Goal: Task Accomplishment & Management: Manage account settings

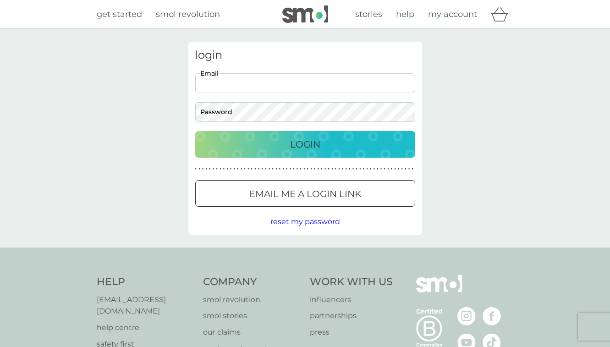
type input "[EMAIL_ADDRESS][DOMAIN_NAME]"
click at [305, 144] on button "Login" at bounding box center [305, 144] width 220 height 27
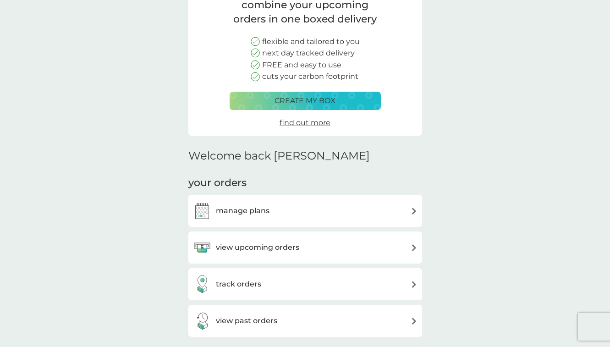
scroll to position [83, 0]
click at [412, 208] on img at bounding box center [414, 211] width 7 height 7
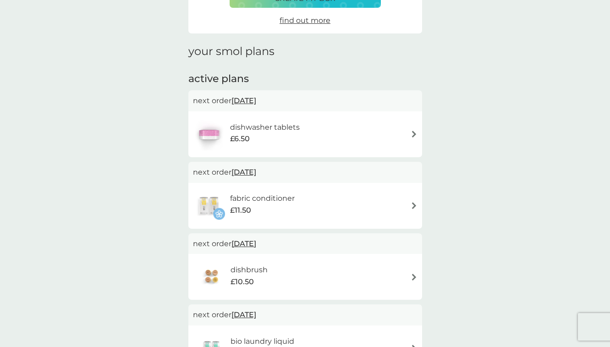
scroll to position [94, 0]
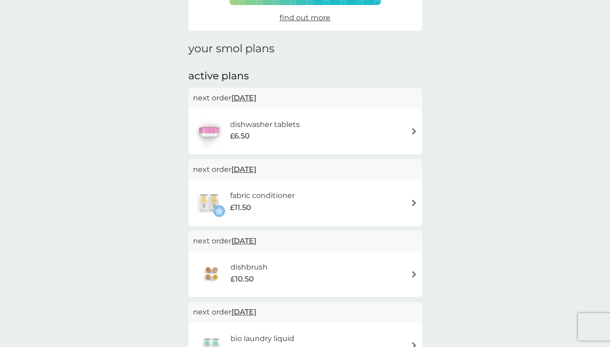
click at [412, 199] on img at bounding box center [414, 202] width 7 height 7
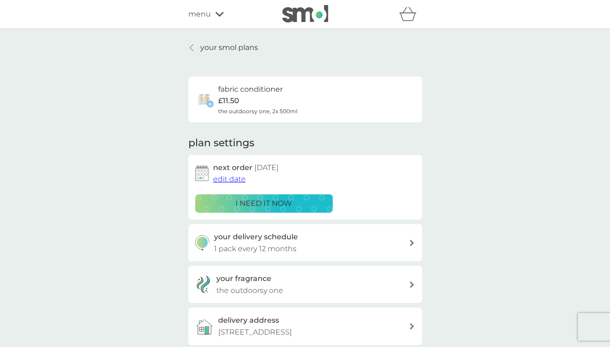
click at [235, 176] on span "edit date" at bounding box center [229, 179] width 33 height 9
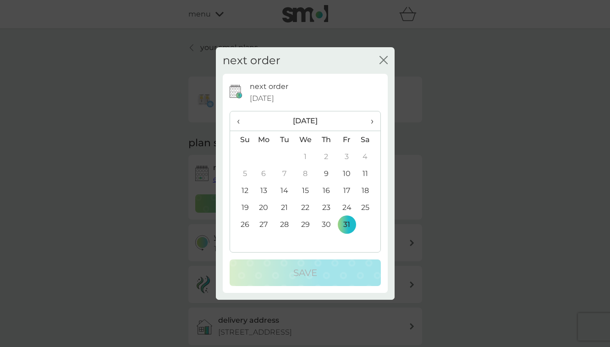
click at [371, 121] on span "›" at bounding box center [368, 120] width 9 height 19
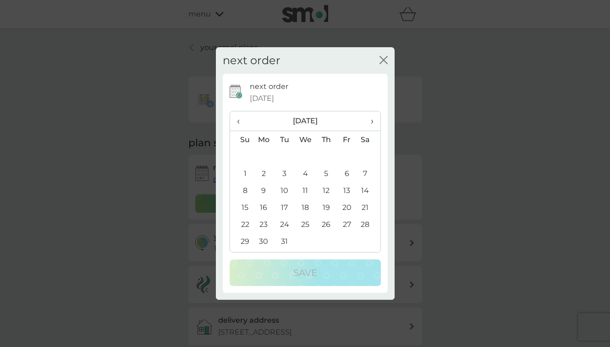
click at [371, 121] on span "›" at bounding box center [368, 120] width 9 height 19
click at [305, 173] on td "10" at bounding box center [305, 173] width 21 height 17
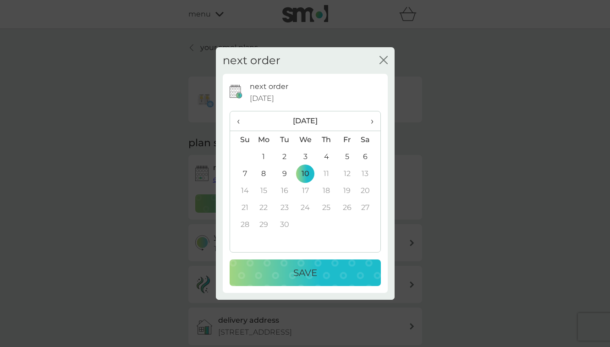
click at [311, 278] on p "Save" at bounding box center [305, 272] width 24 height 15
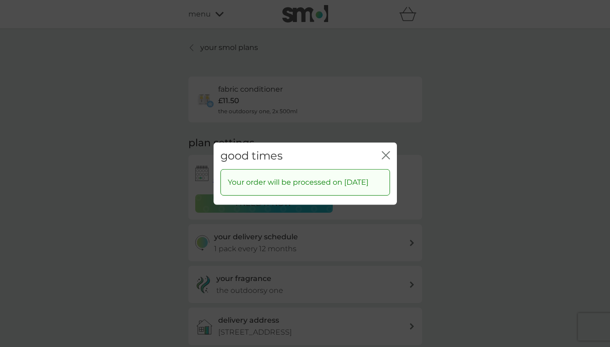
click at [387, 151] on icon "close" at bounding box center [388, 154] width 4 height 7
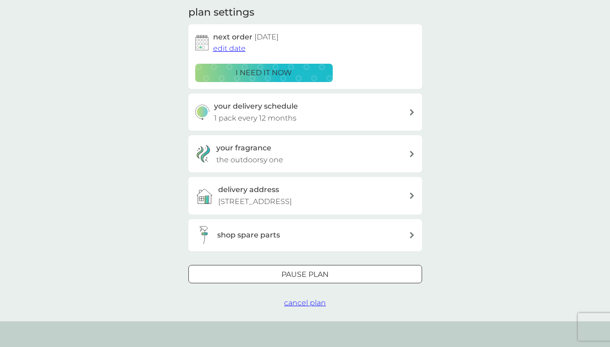
scroll to position [135, 0]
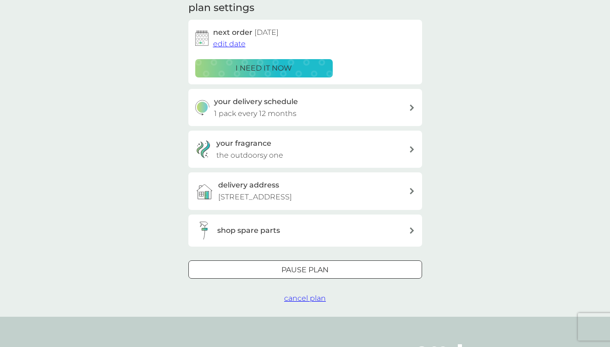
click at [296, 266] on div at bounding box center [294, 269] width 8 height 8
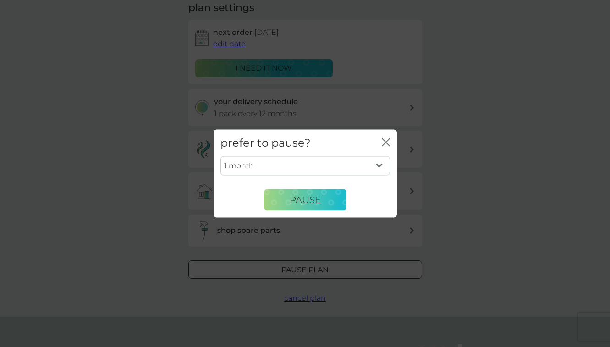
select select "6"
click at [305, 199] on span "Pause" at bounding box center [305, 199] width 31 height 11
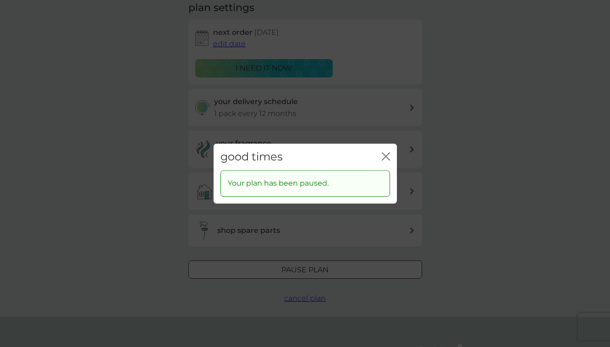
click at [385, 156] on icon "close" at bounding box center [384, 156] width 4 height 7
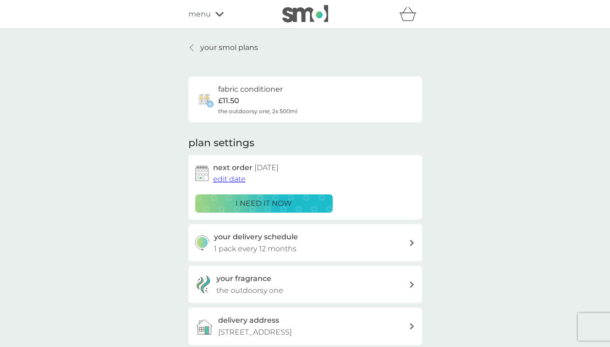
scroll to position [0, 0]
click at [206, 45] on p "your smol plans" at bounding box center [229, 48] width 58 height 12
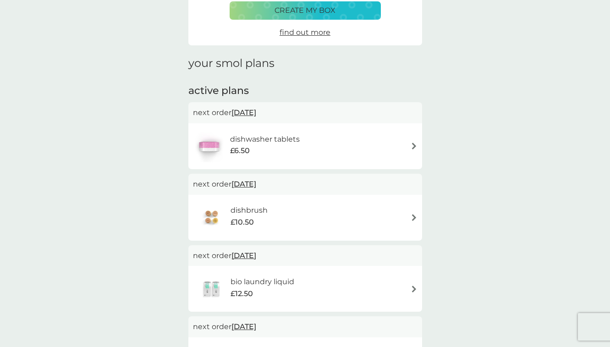
scroll to position [109, 0]
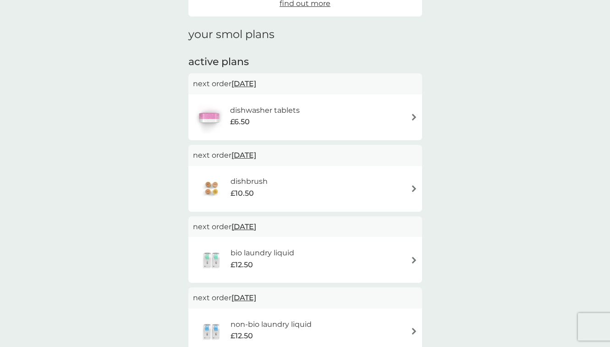
click at [414, 185] on img at bounding box center [414, 188] width 7 height 7
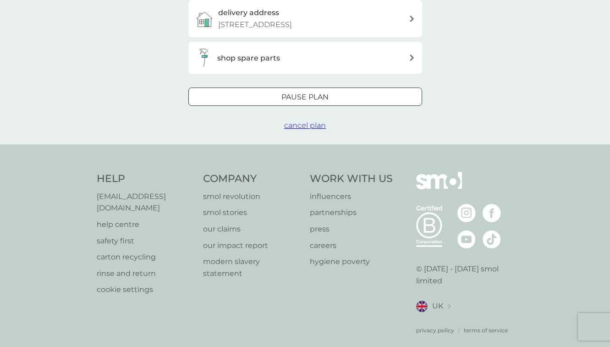
scroll to position [265, 0]
click at [303, 96] on div at bounding box center [305, 98] width 33 height 10
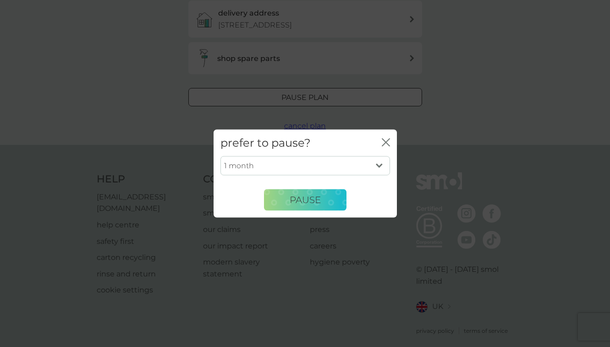
select select "6"
click at [308, 197] on span "Pause" at bounding box center [305, 199] width 31 height 11
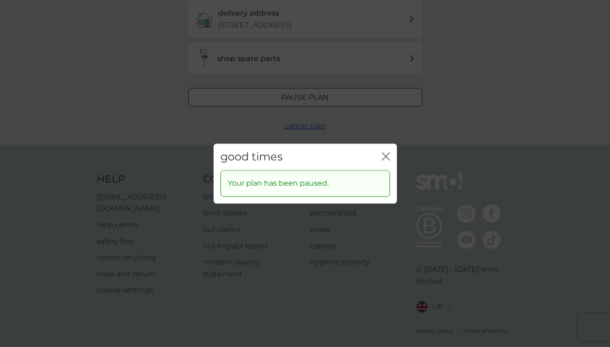
click at [180, 54] on div "good times close Your plan has been paused." at bounding box center [305, 173] width 610 height 347
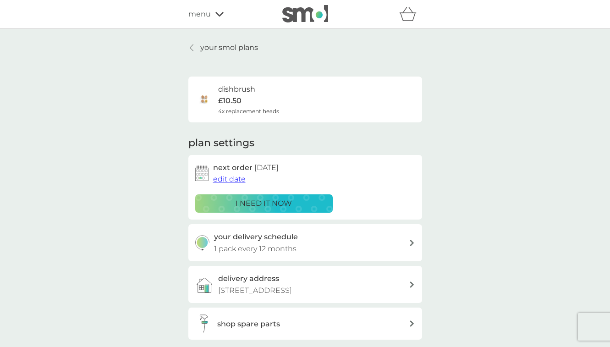
scroll to position [0, 0]
click at [197, 47] on link "your smol plans" at bounding box center [223, 48] width 70 height 12
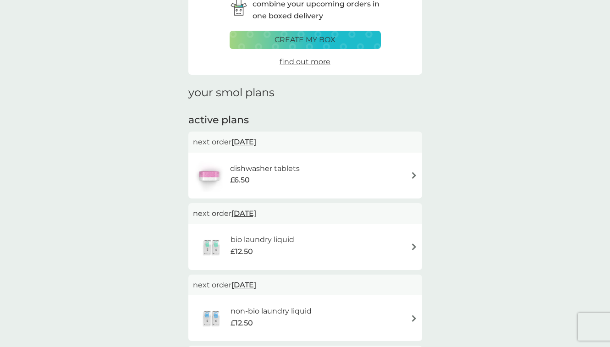
scroll to position [93, 0]
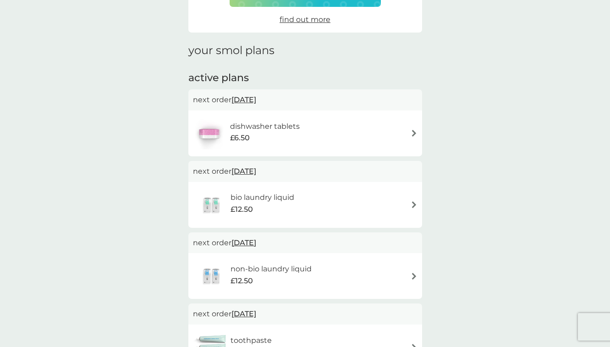
click at [415, 201] on img at bounding box center [414, 204] width 7 height 7
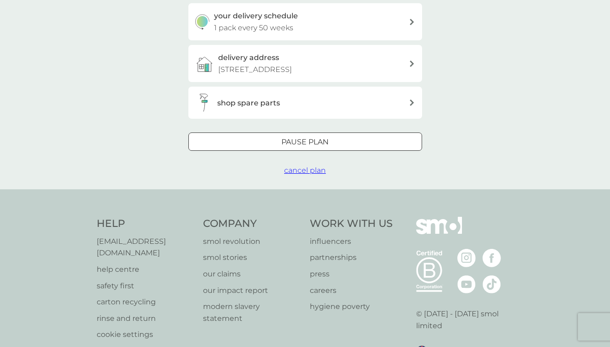
scroll to position [239, 0]
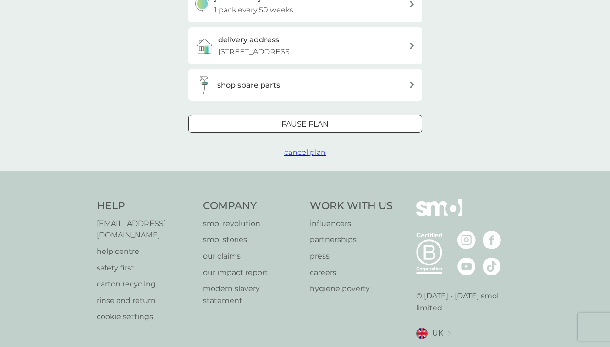
click at [316, 123] on div at bounding box center [305, 125] width 33 height 10
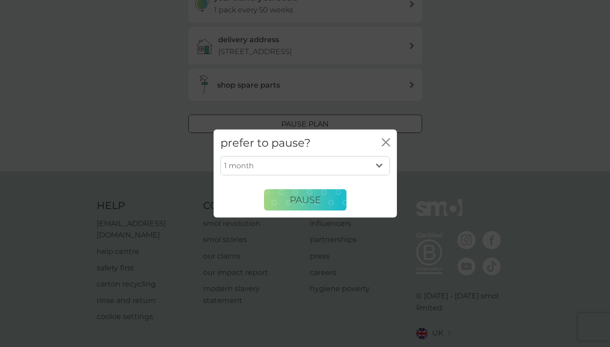
select select "6"
click at [304, 201] on span "Pause" at bounding box center [305, 199] width 31 height 11
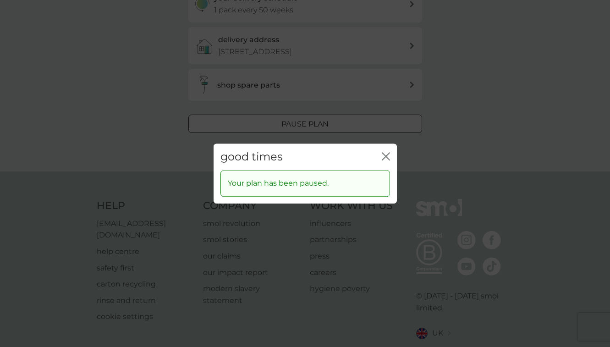
click at [386, 158] on icon "close" at bounding box center [386, 156] width 8 height 8
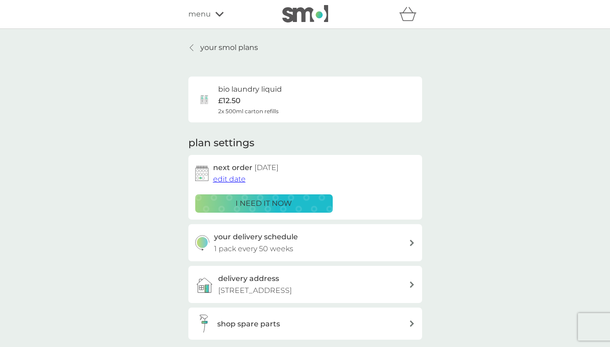
scroll to position [0, 0]
click at [206, 47] on p "your smol plans" at bounding box center [229, 48] width 58 height 12
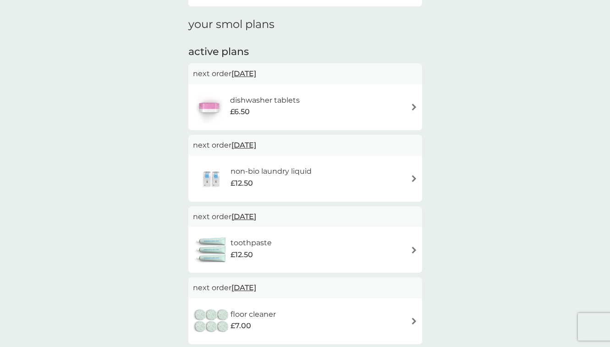
scroll to position [121, 0]
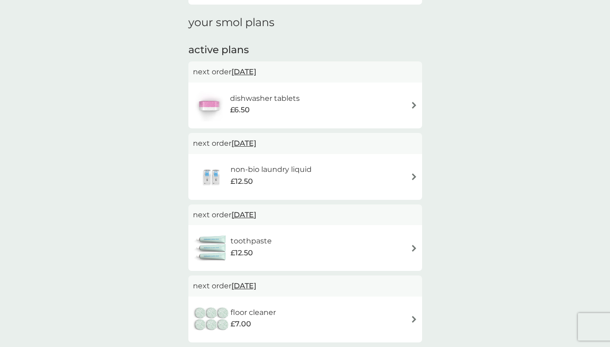
click at [414, 173] on img at bounding box center [414, 176] width 7 height 7
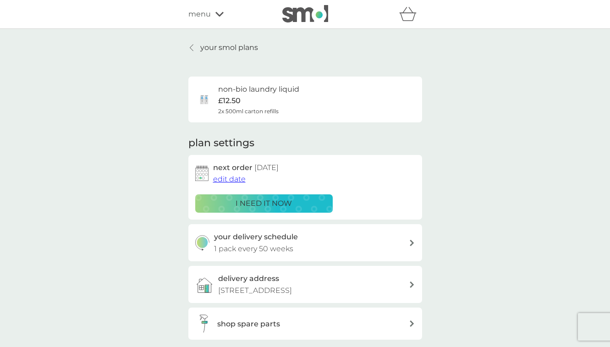
scroll to position [264, 0]
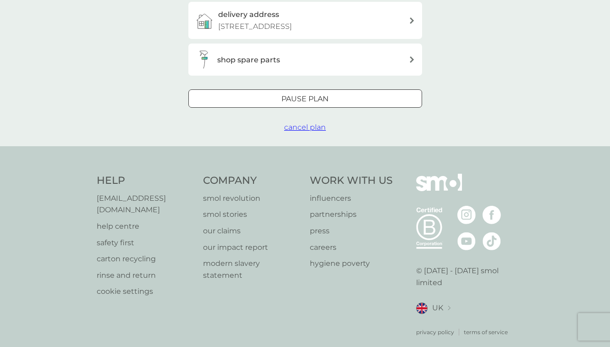
click at [320, 95] on div at bounding box center [305, 99] width 33 height 10
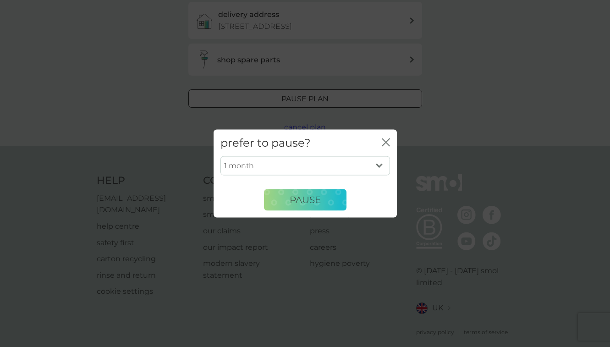
select select "6"
click at [311, 195] on span "Pause" at bounding box center [305, 199] width 31 height 11
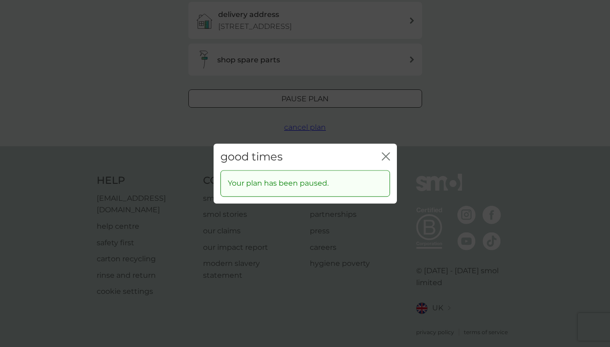
click at [201, 127] on div "good times close Your plan has been paused." at bounding box center [305, 173] width 610 height 347
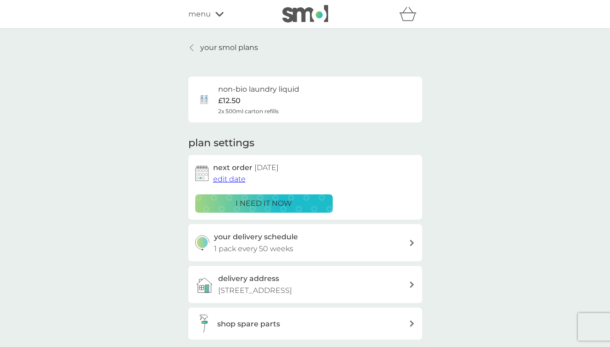
scroll to position [0, 0]
click at [198, 46] on link "your smol plans" at bounding box center [223, 48] width 70 height 12
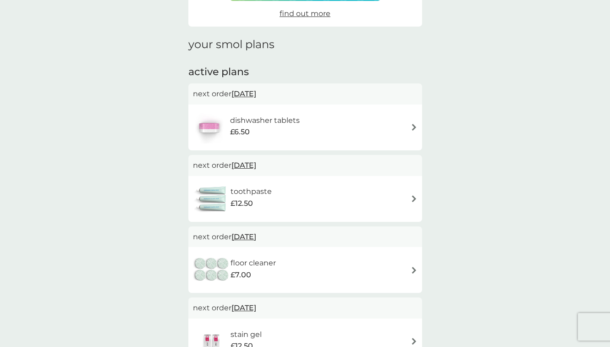
scroll to position [102, 0]
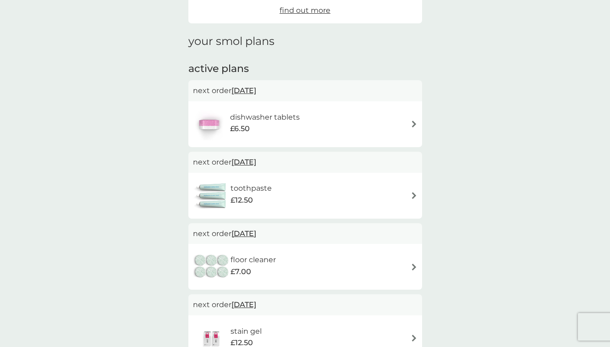
click at [413, 194] on img at bounding box center [414, 195] width 7 height 7
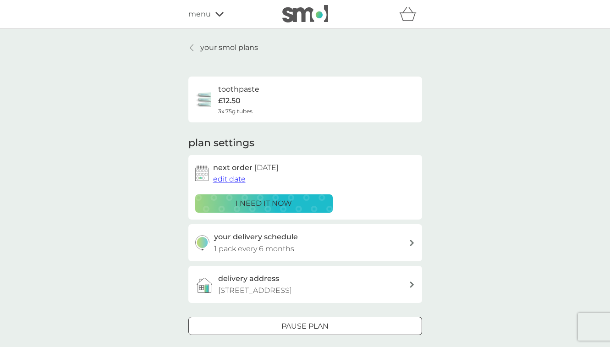
click at [327, 323] on p "Pause plan" at bounding box center [304, 326] width 47 height 12
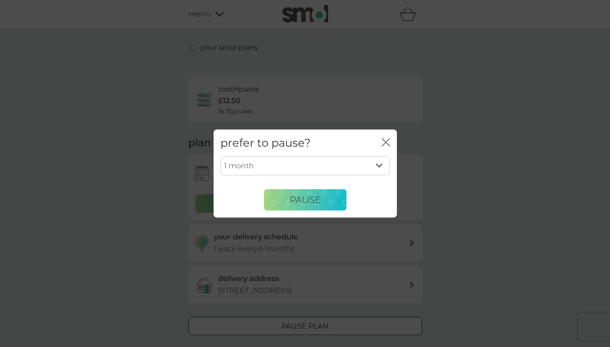
select select "6"
click at [301, 203] on span "Pause" at bounding box center [305, 199] width 31 height 11
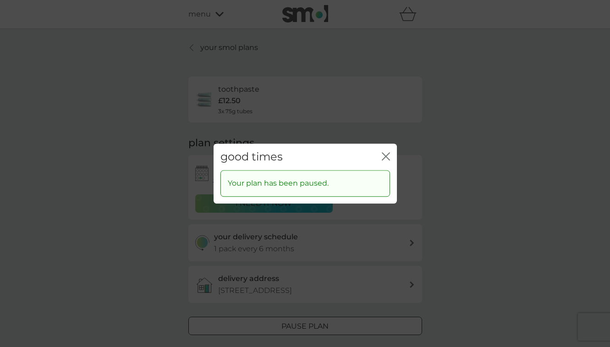
click at [163, 150] on div "good times close Your plan has been paused." at bounding box center [305, 173] width 610 height 347
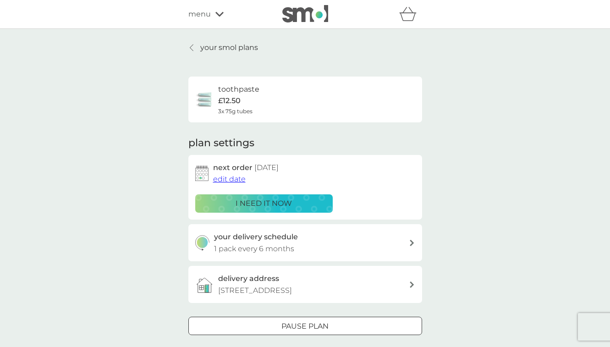
click at [214, 46] on p "your smol plans" at bounding box center [229, 48] width 58 height 12
